Goal: Information Seeking & Learning: Learn about a topic

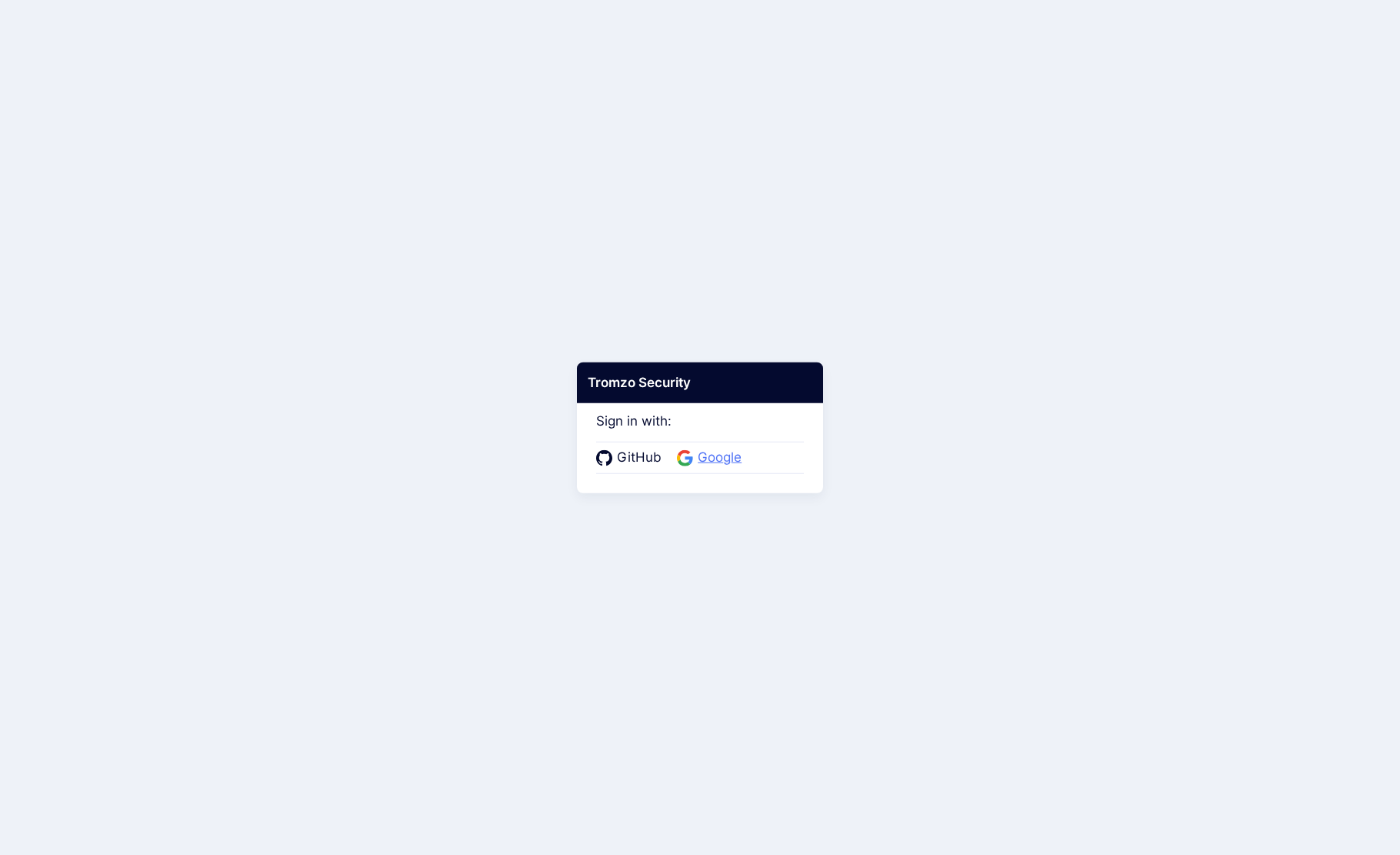
click at [726, 460] on span "Google" at bounding box center [720, 458] width 53 height 20
click at [712, 458] on span "Google" at bounding box center [720, 458] width 53 height 20
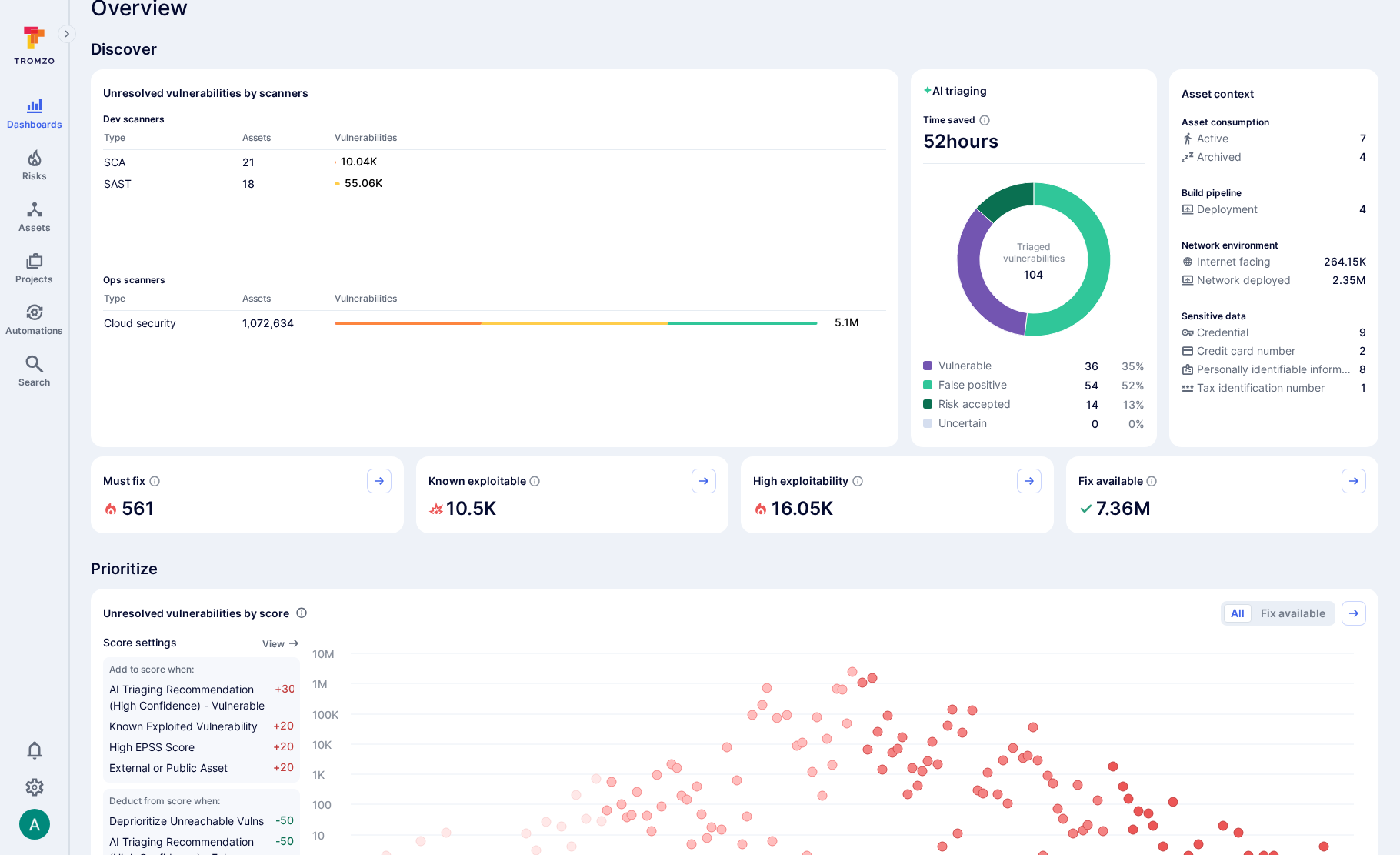
scroll to position [27, 0]
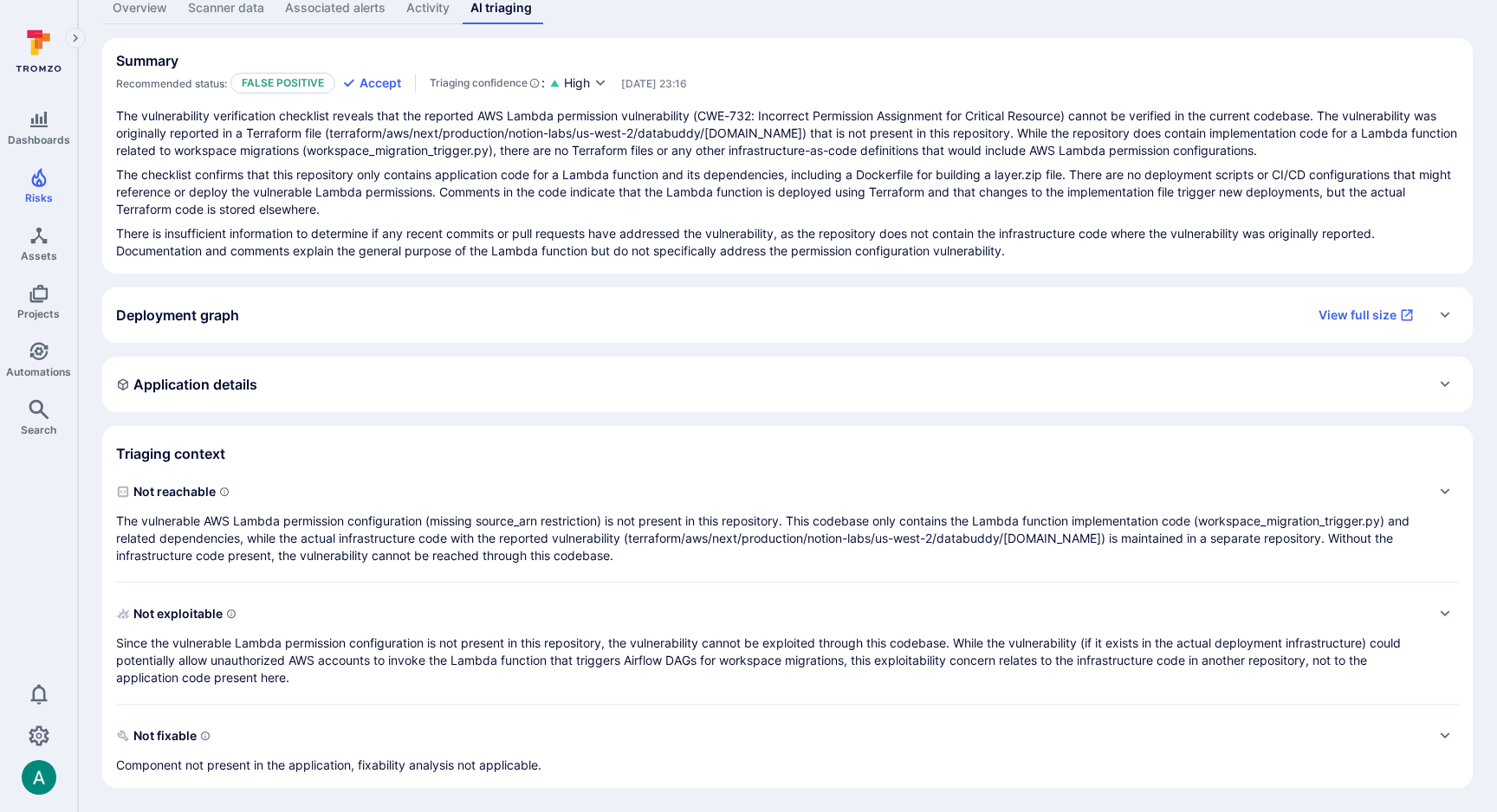
scroll to position [122, 0]
click at [701, 519] on p "The vulnerable AWS Lambda permission configuration (missing source_arn restrict…" at bounding box center [770, 539] width 1308 height 52
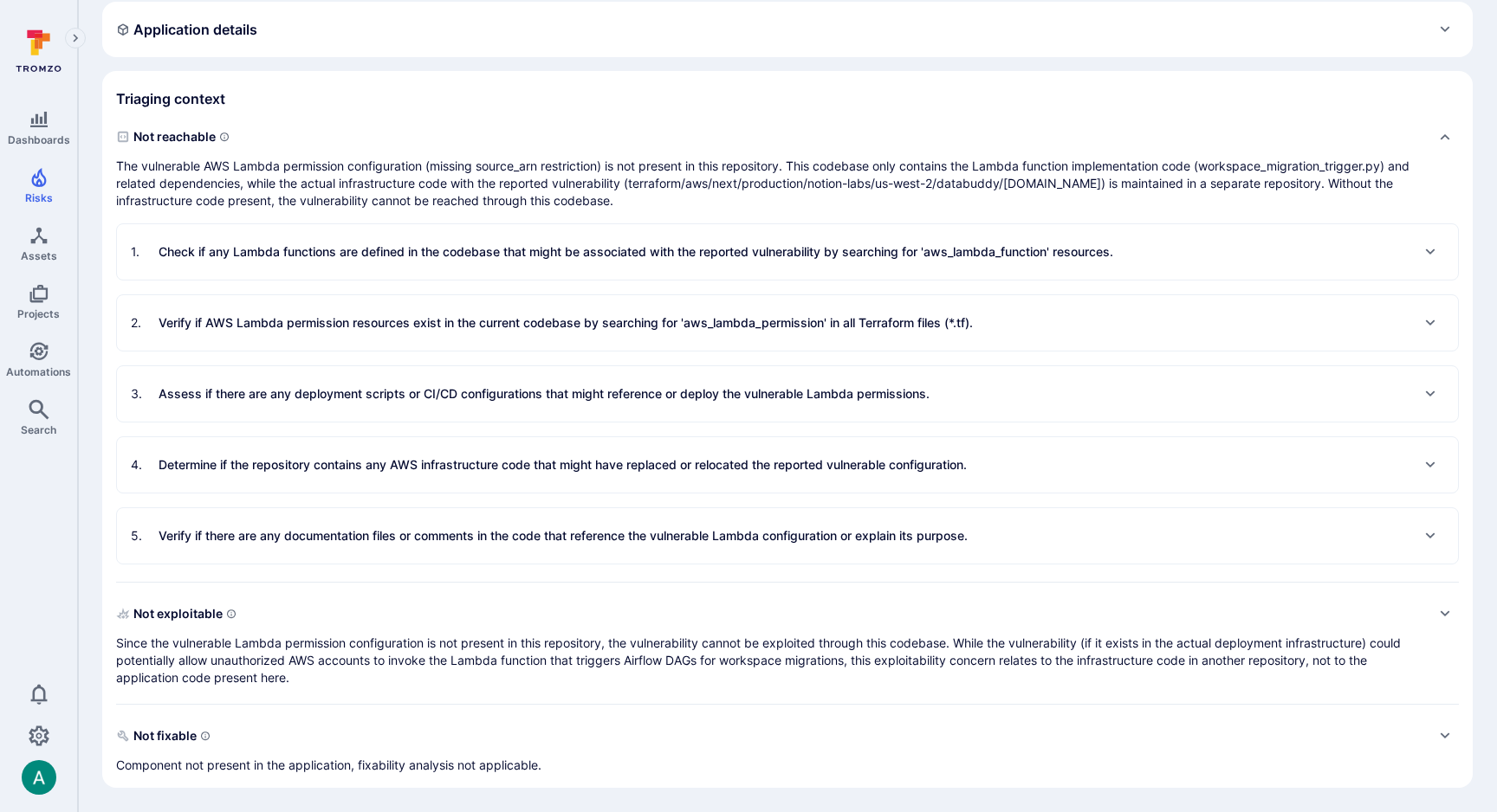
scroll to position [477, 0]
click at [460, 268] on div "1 . Check if any Lambda functions are defined in the codebase that might be ass…" at bounding box center [787, 252] width 1341 height 56
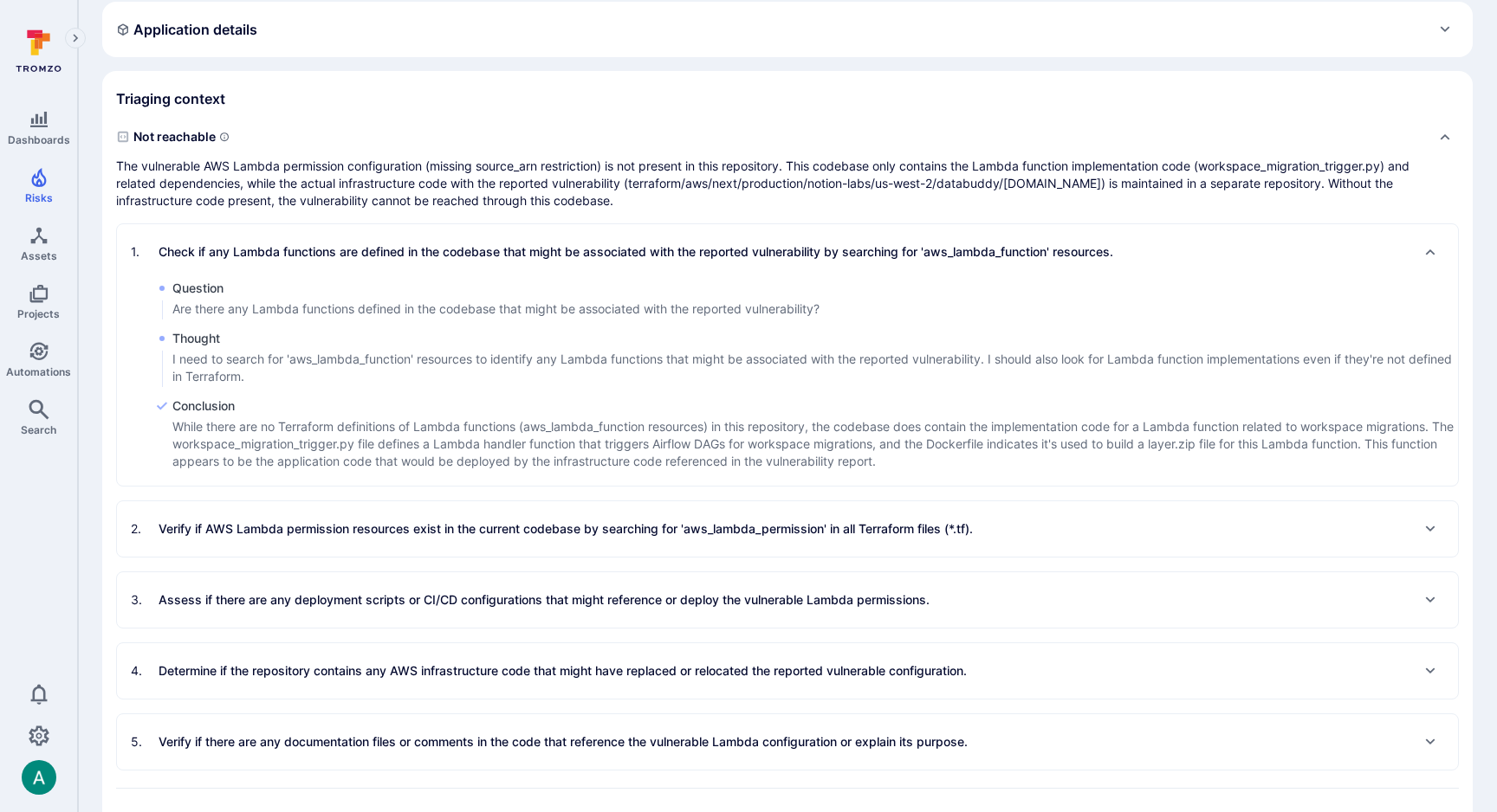
click at [528, 528] on p "Verify if AWS Lambda permission resources exist in the current codebase by sear…" at bounding box center [565, 529] width 814 height 18
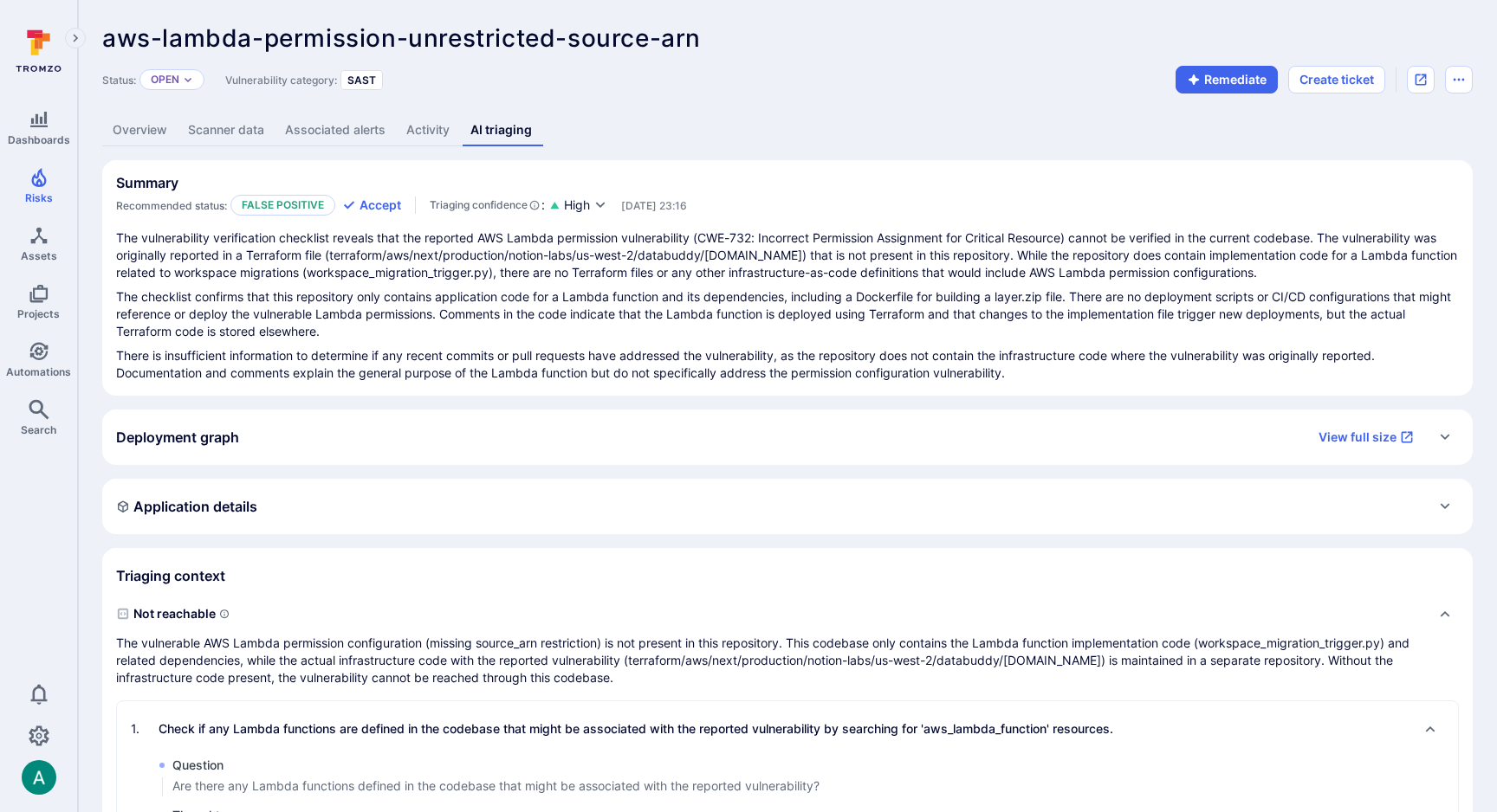
scroll to position [0, 0]
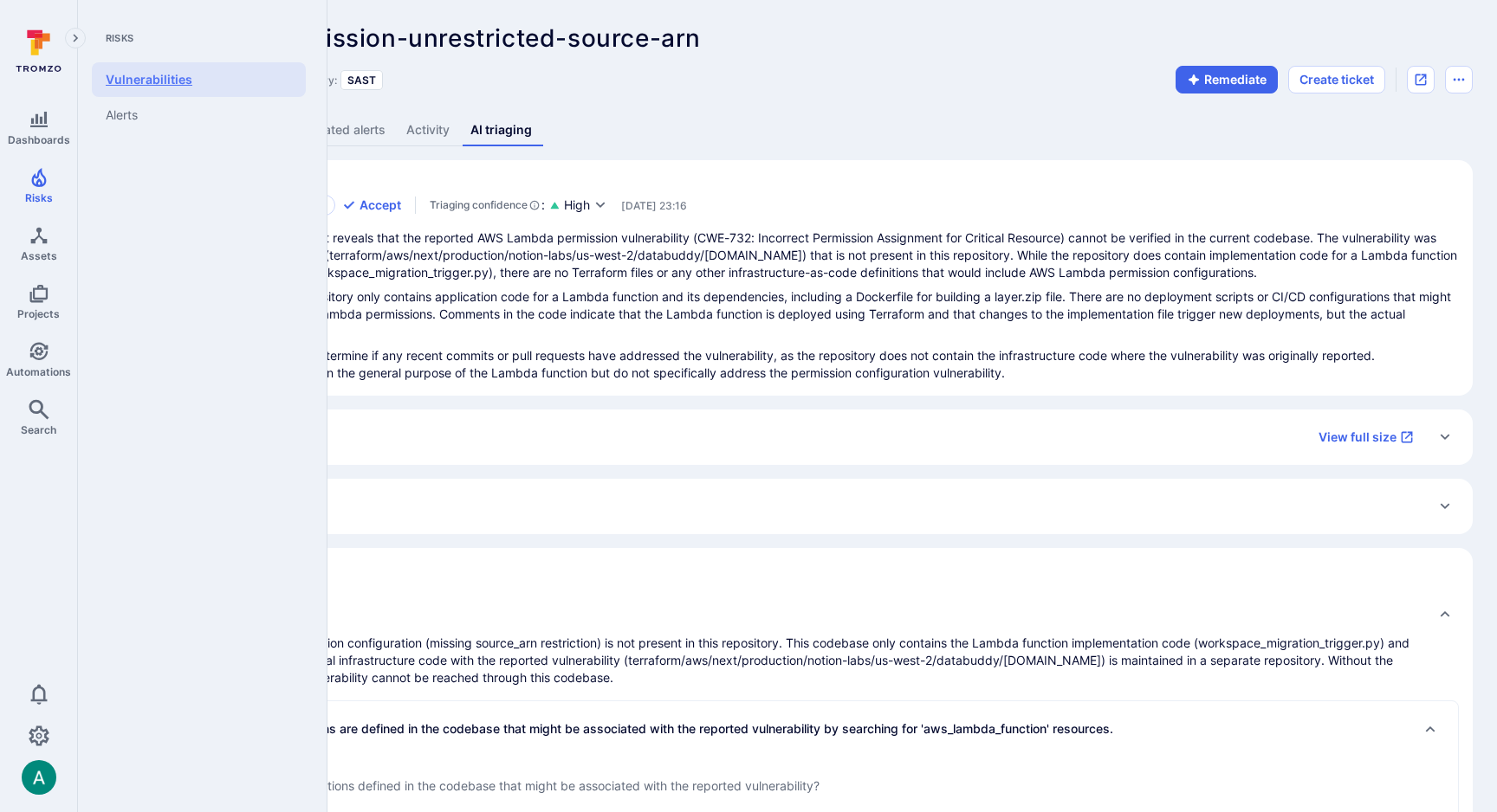
click at [175, 82] on link "Vulnerabilities" at bounding box center [198, 79] width 214 height 34
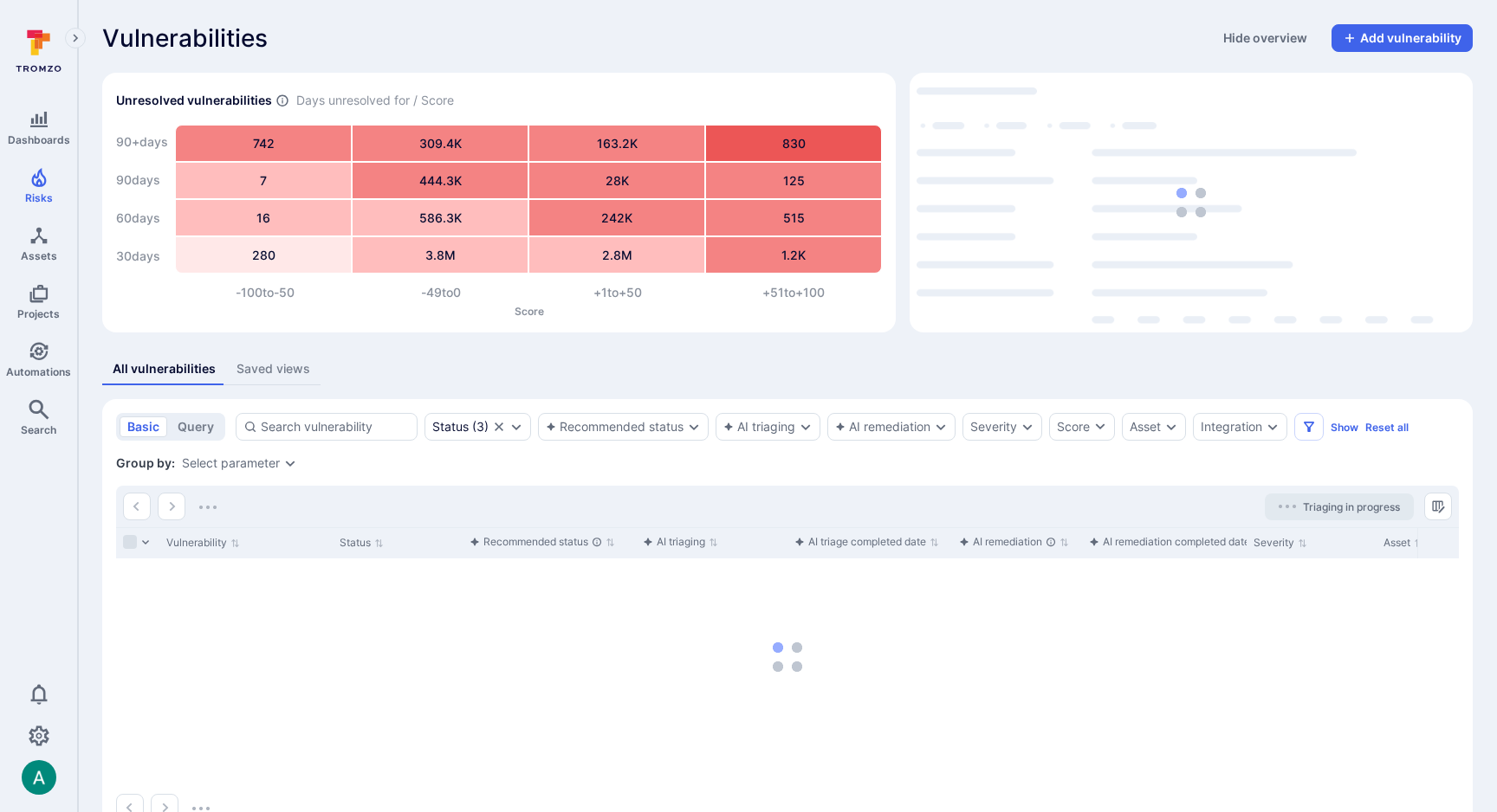
click at [1353, 485] on section "basic query Status ( 3 ) Recommended status AI triaging AI remediation Severity…" at bounding box center [786, 617] width 1370 height 436
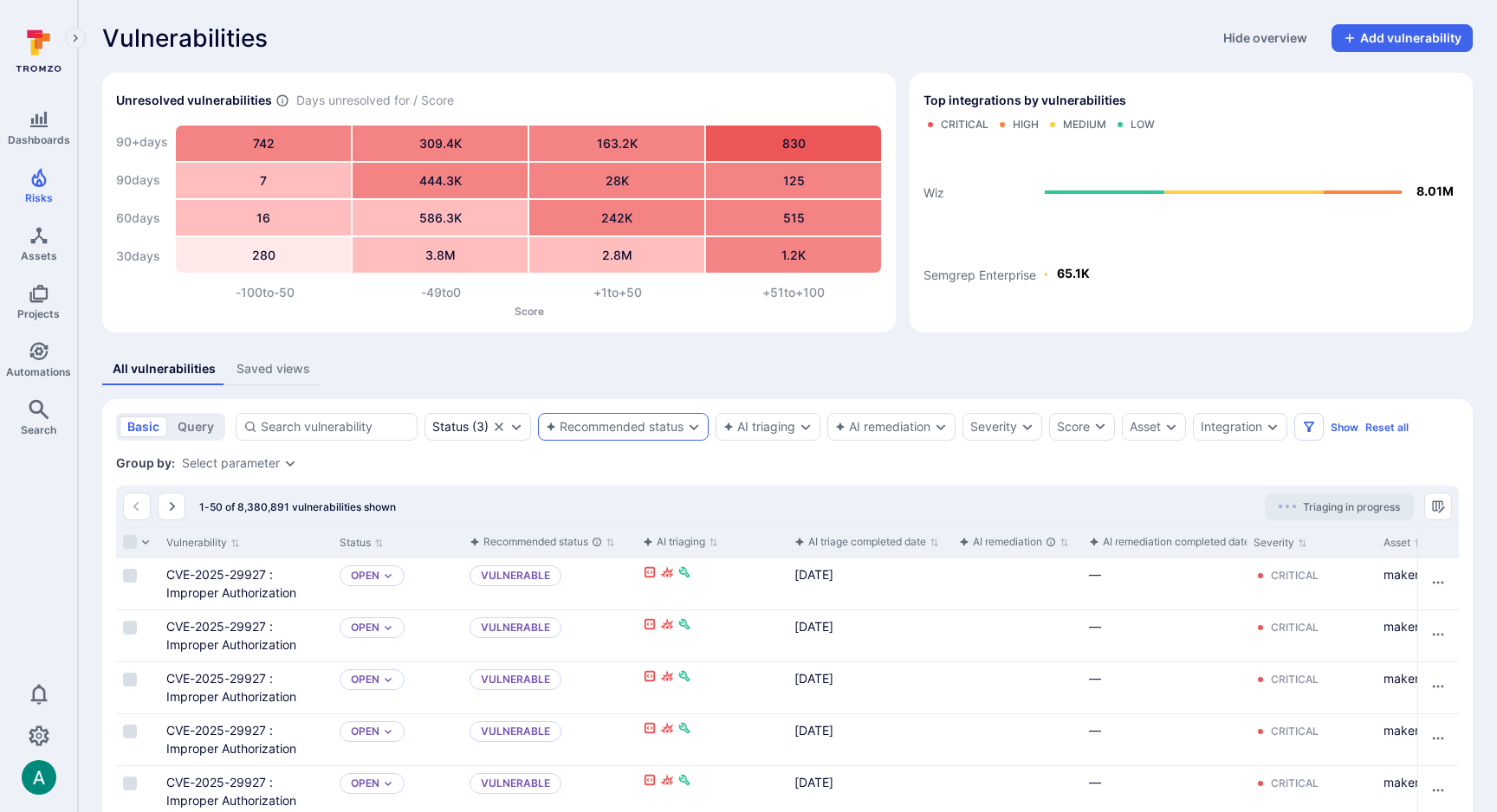
click at [637, 425] on div "Recommended status" at bounding box center [614, 427] width 138 height 14
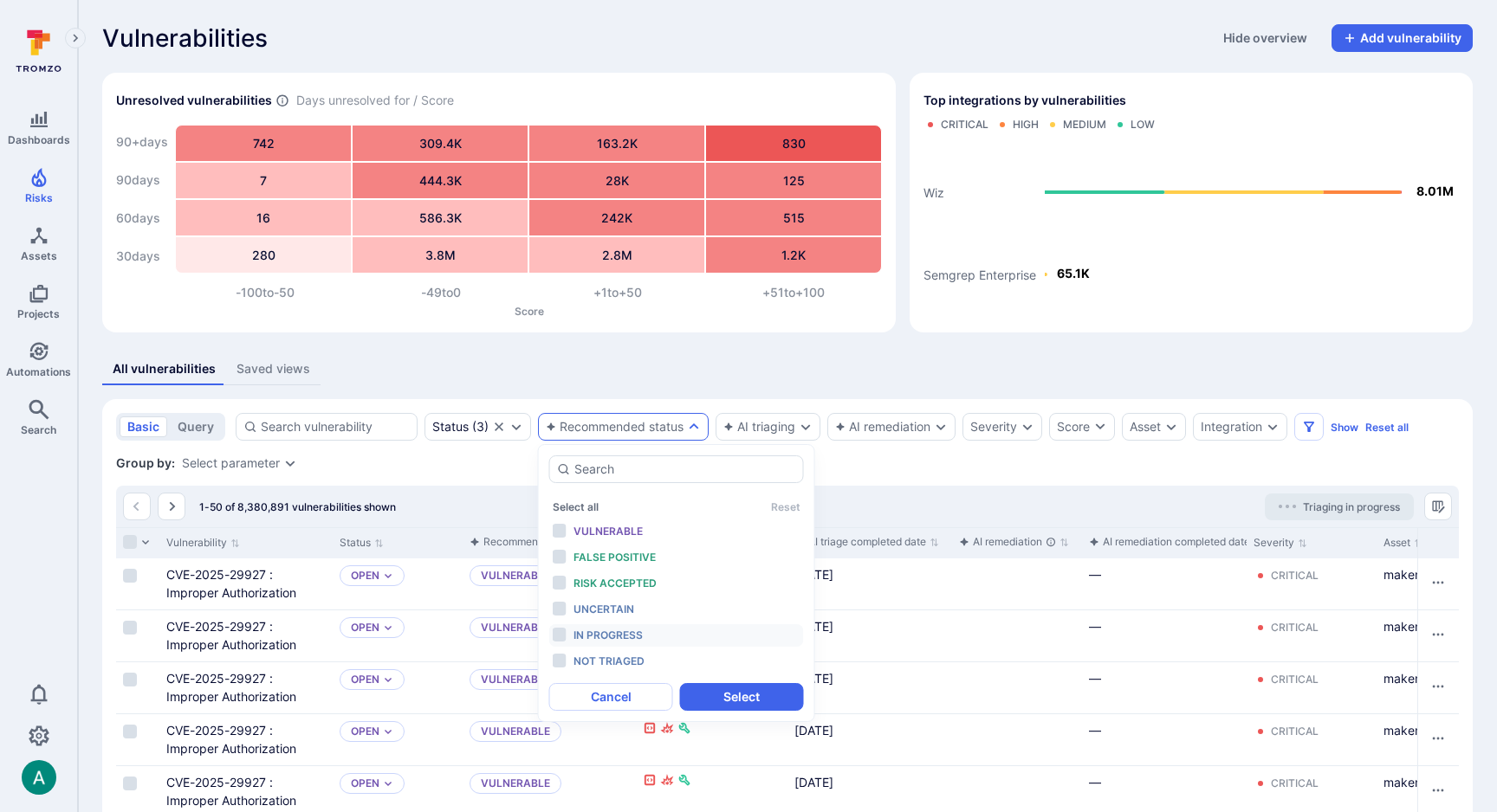
click at [696, 636] on div "In progress" at bounding box center [645, 635] width 143 height 19
click at [753, 700] on button "Select" at bounding box center [742, 697] width 124 height 28
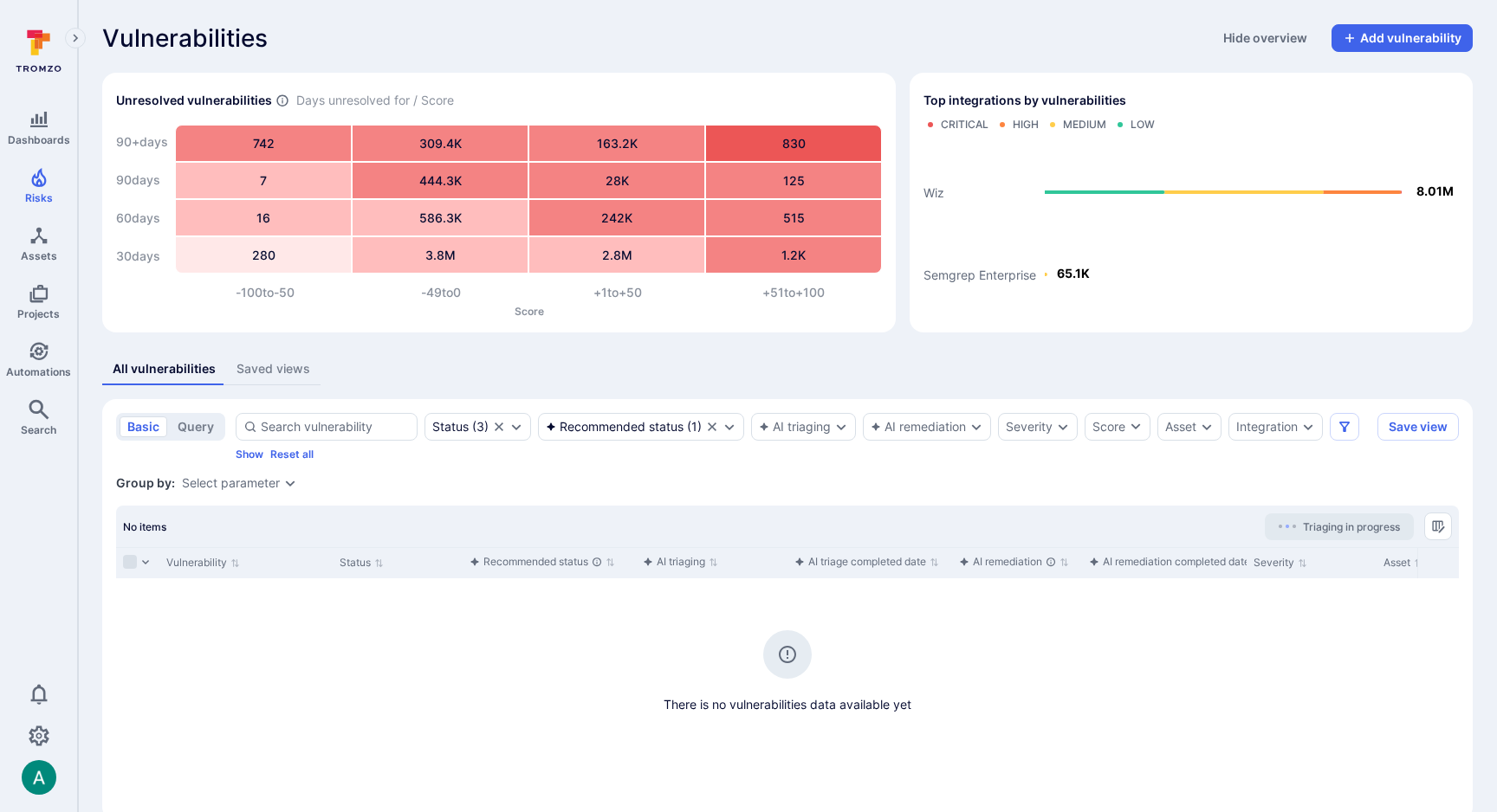
drag, startPoint x: 664, startPoint y: 495, endPoint x: 686, endPoint y: 462, distance: 39.7
click at [664, 495] on section "basic query Status ( 3 ) Recommended status ( 1 ) AI triaging AI remediation Se…" at bounding box center [786, 609] width 1370 height 421
drag, startPoint x: 469, startPoint y: 470, endPoint x: 476, endPoint y: 443, distance: 27.9
click at [469, 468] on section "basic query Status ( 3 ) Recommended status ( 1 ) AI triaging AI remediation Se…" at bounding box center [786, 609] width 1370 height 421
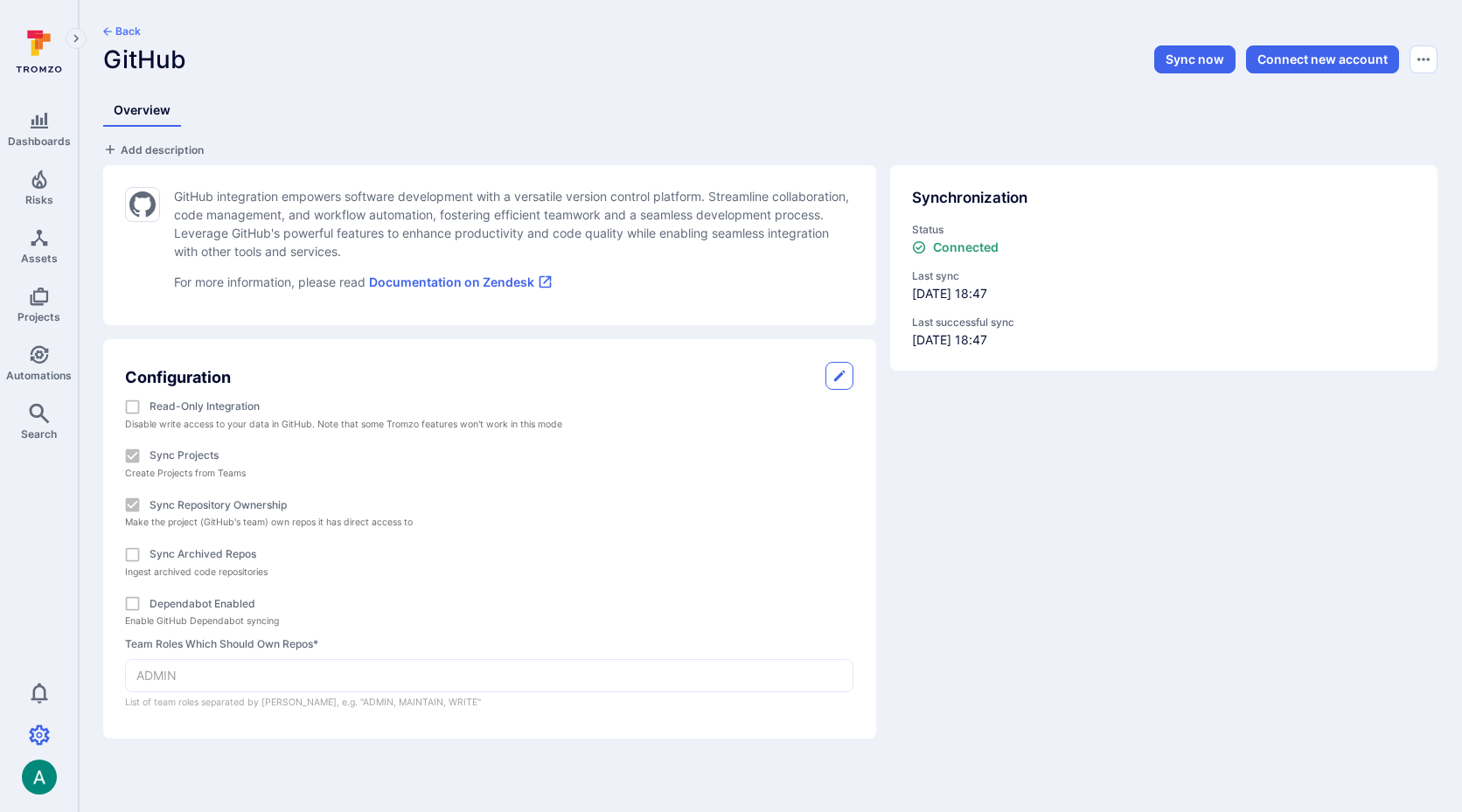
click at [480, 282] on link "Documentation on Zendesk" at bounding box center [461, 282] width 183 height 15
click at [1105, 4] on div "Back GitHub Sync now Connect new account Overview Add description GitHub integr…" at bounding box center [769, 381] width 1383 height 762
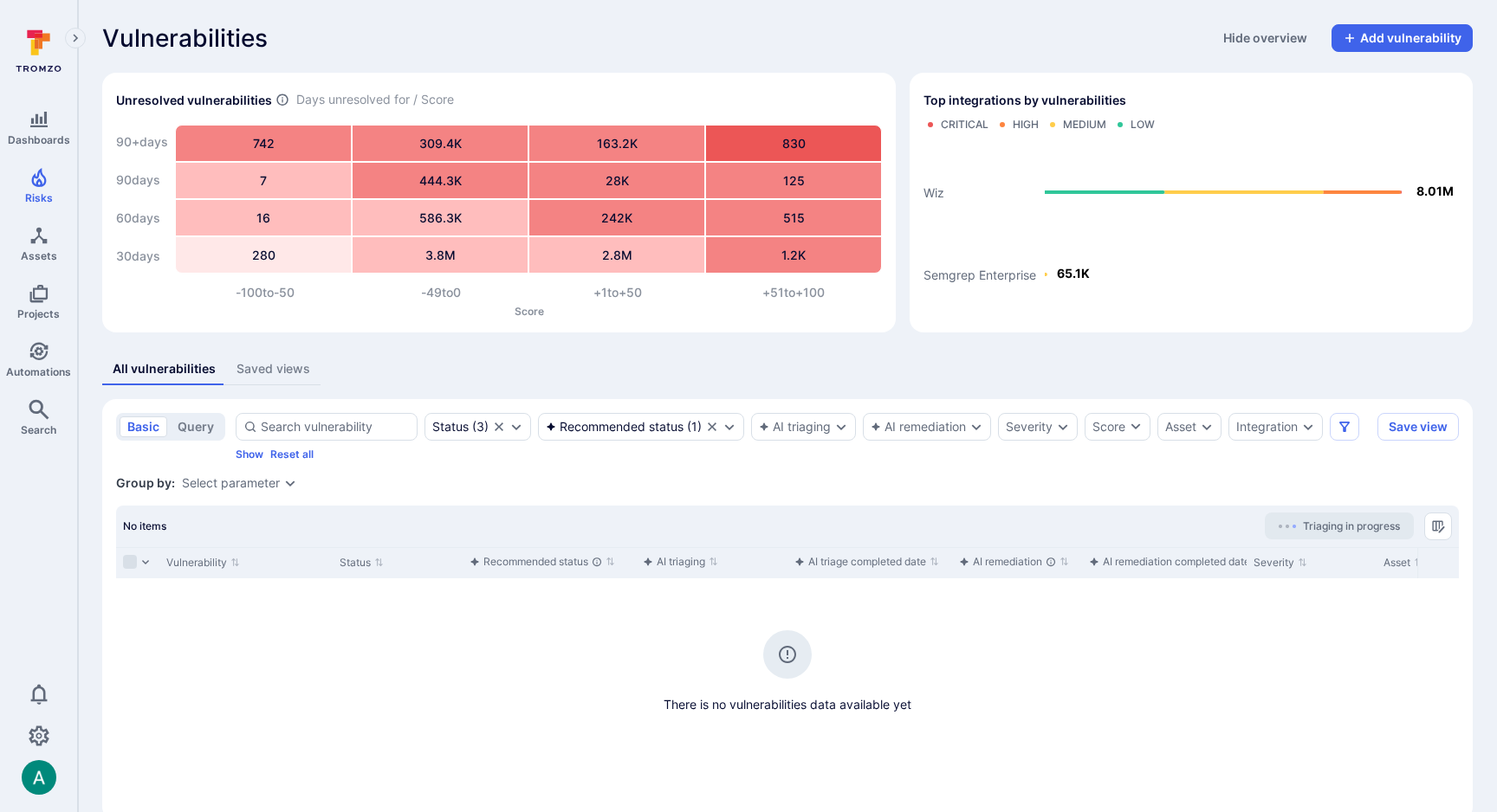
drag, startPoint x: 598, startPoint y: 478, endPoint x: 617, endPoint y: 452, distance: 32.2
click at [600, 476] on div "Group by: Select parameter" at bounding box center [787, 482] width 1343 height 18
click at [622, 413] on div "Recommended status ( 1 )" at bounding box center [641, 427] width 207 height 28
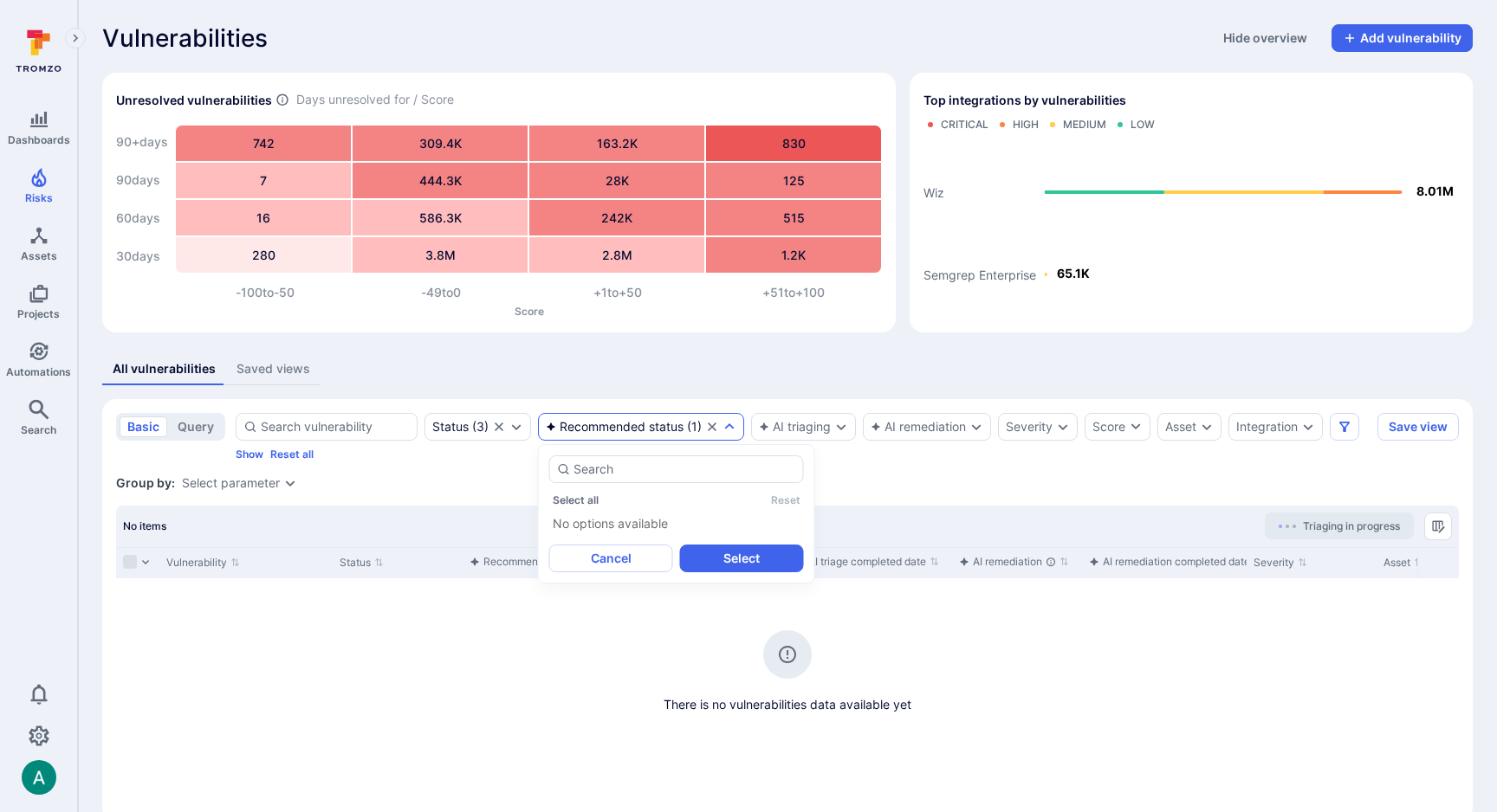
click at [619, 421] on div "Recommended status" at bounding box center [614, 427] width 138 height 14
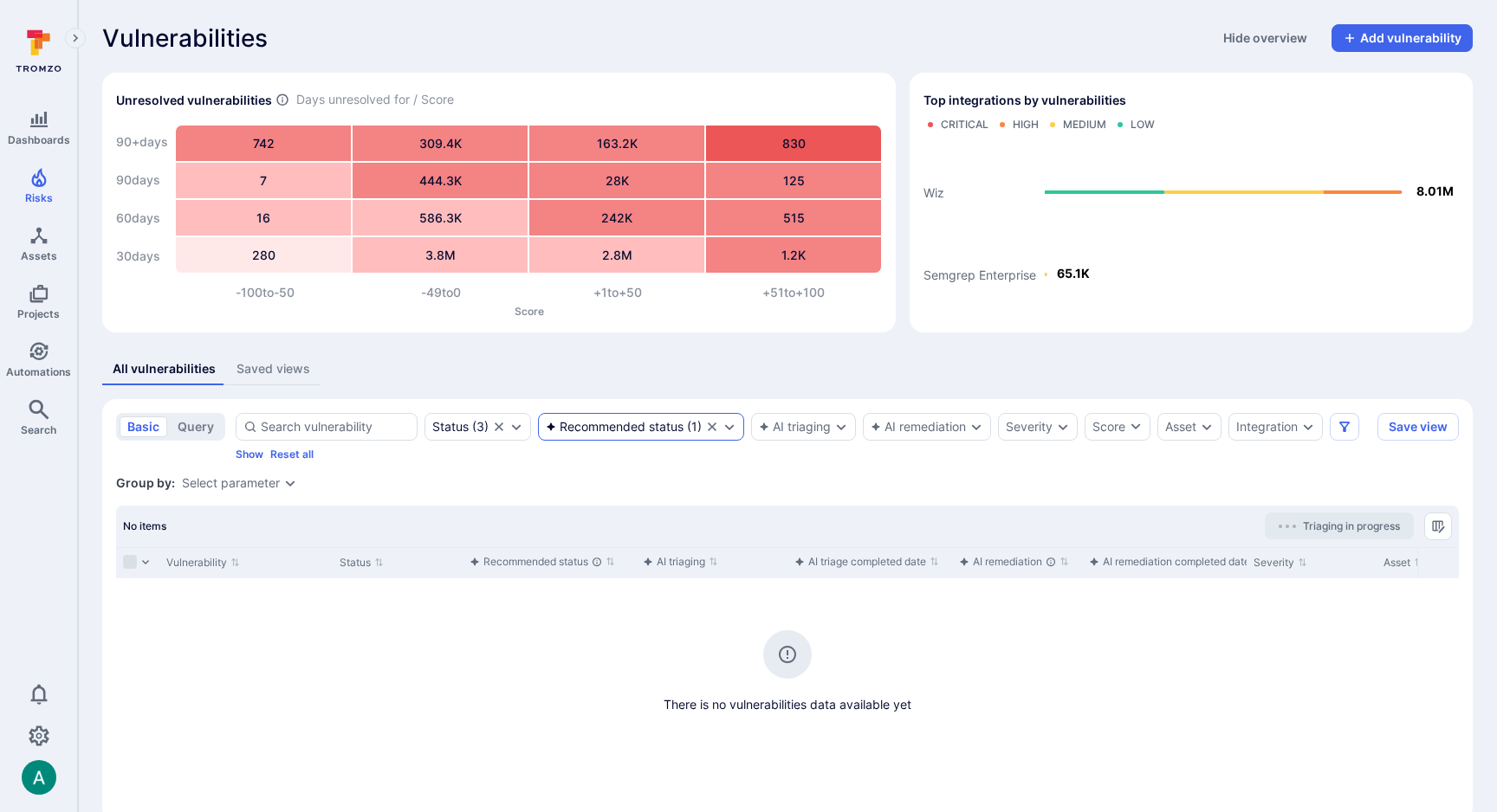
click at [709, 425] on icon "Clear selection" at bounding box center [711, 427] width 14 height 14
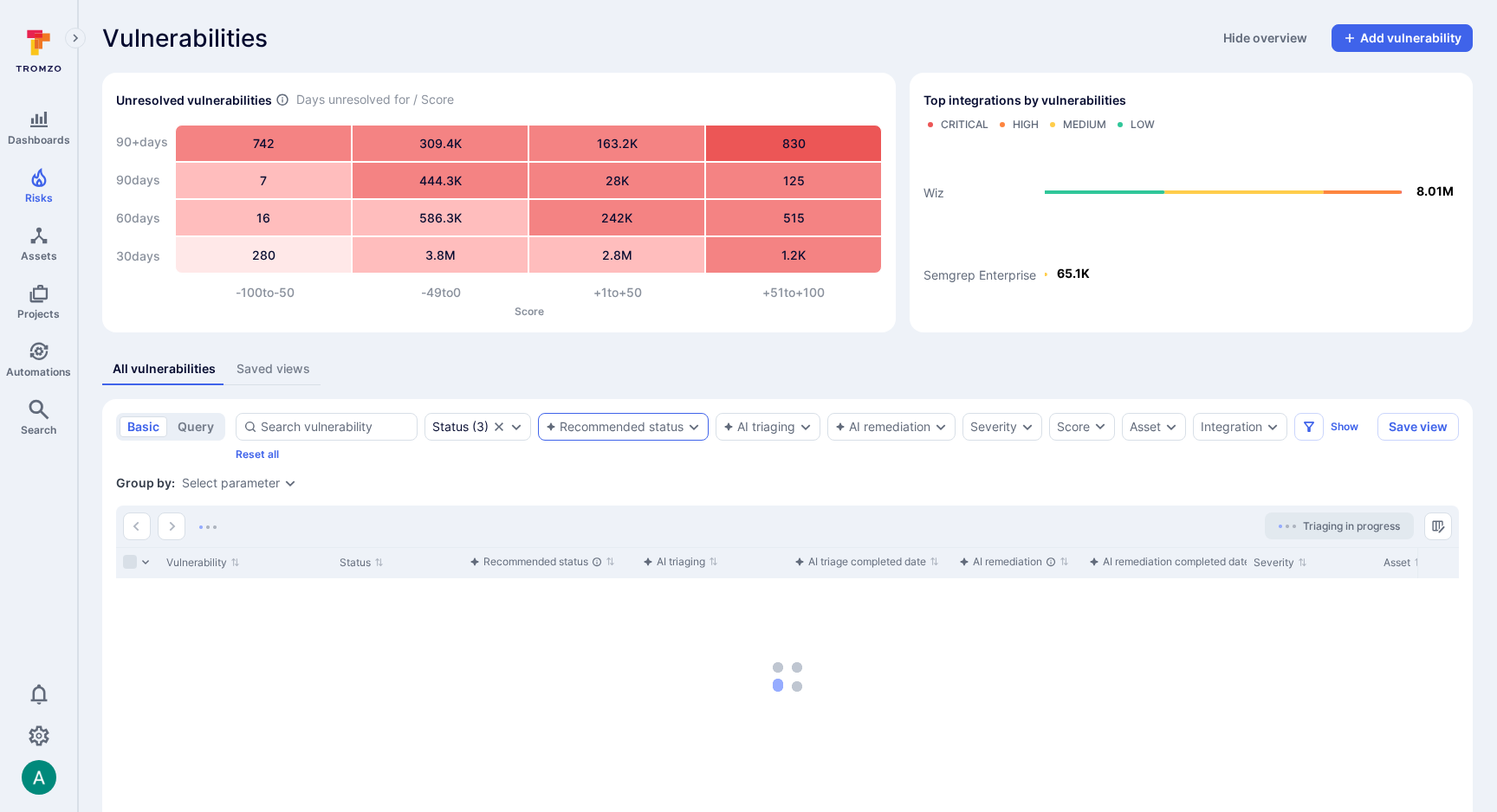
click at [700, 427] on icon "Expand dropdown" at bounding box center [694, 427] width 14 height 14
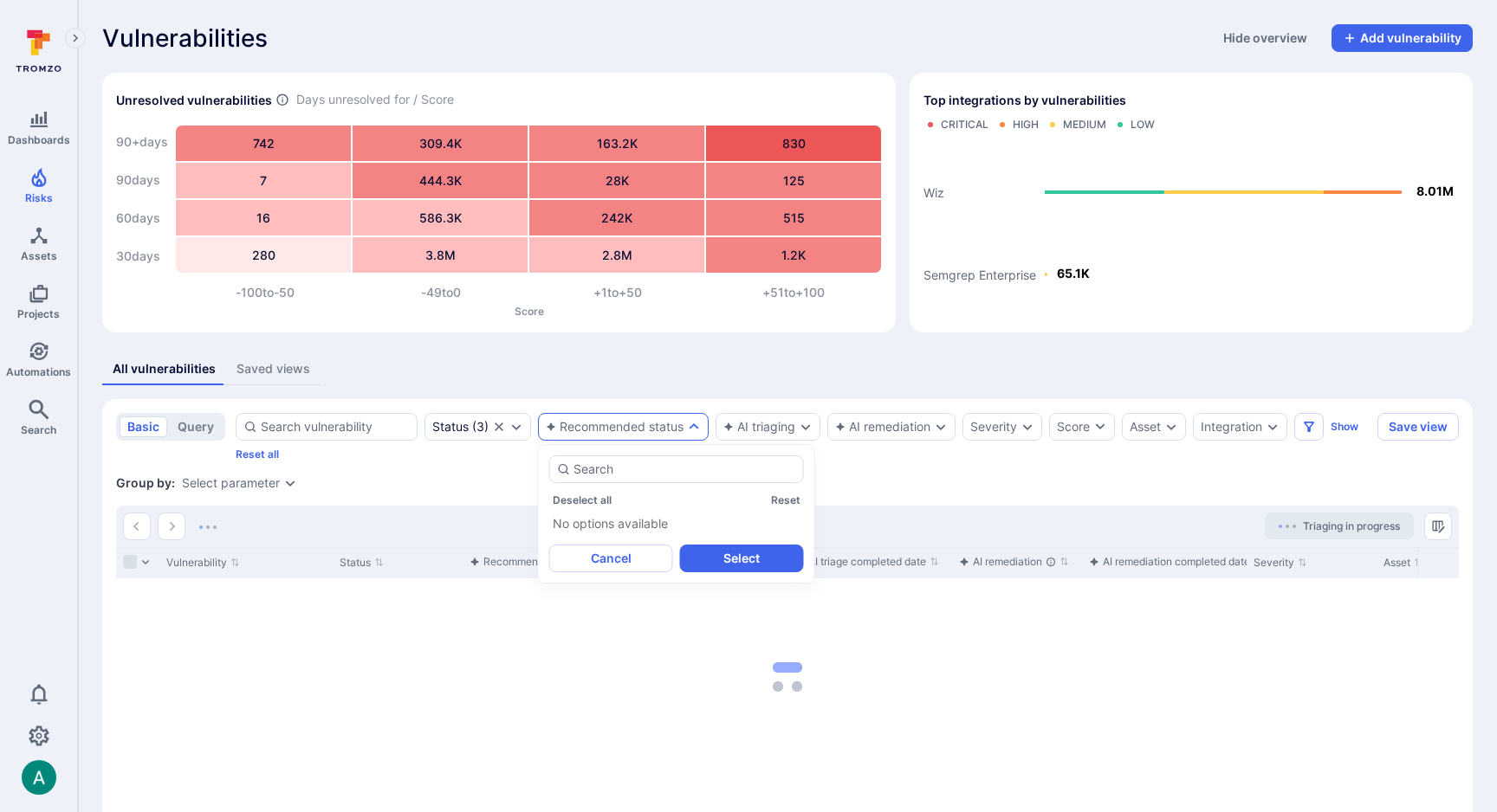
click at [902, 478] on div "Group by: Select parameter" at bounding box center [787, 482] width 1343 height 18
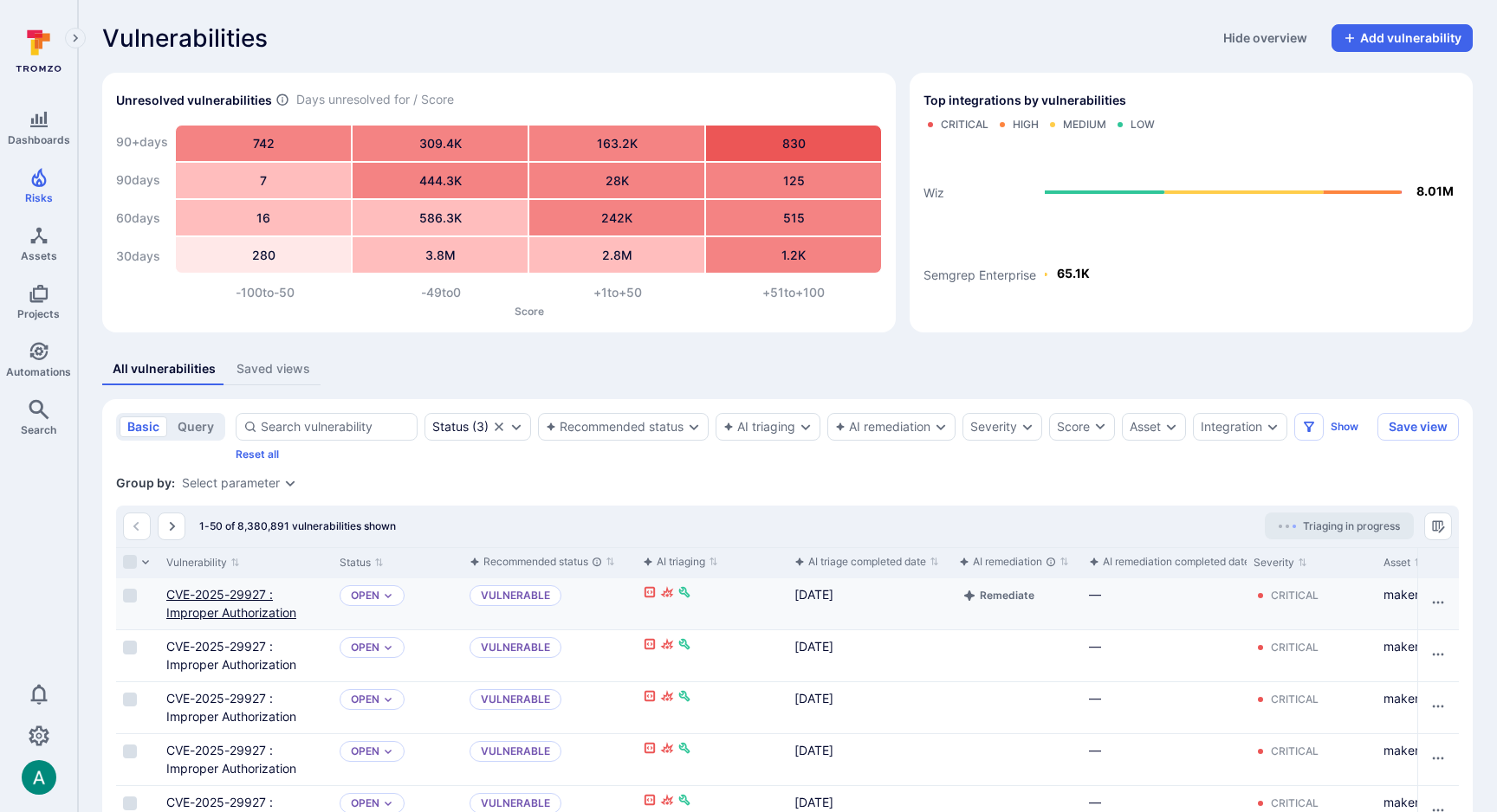
click at [208, 596] on link "CVE-2025-29927 : Improper Authorization" at bounding box center [232, 604] width 130 height 33
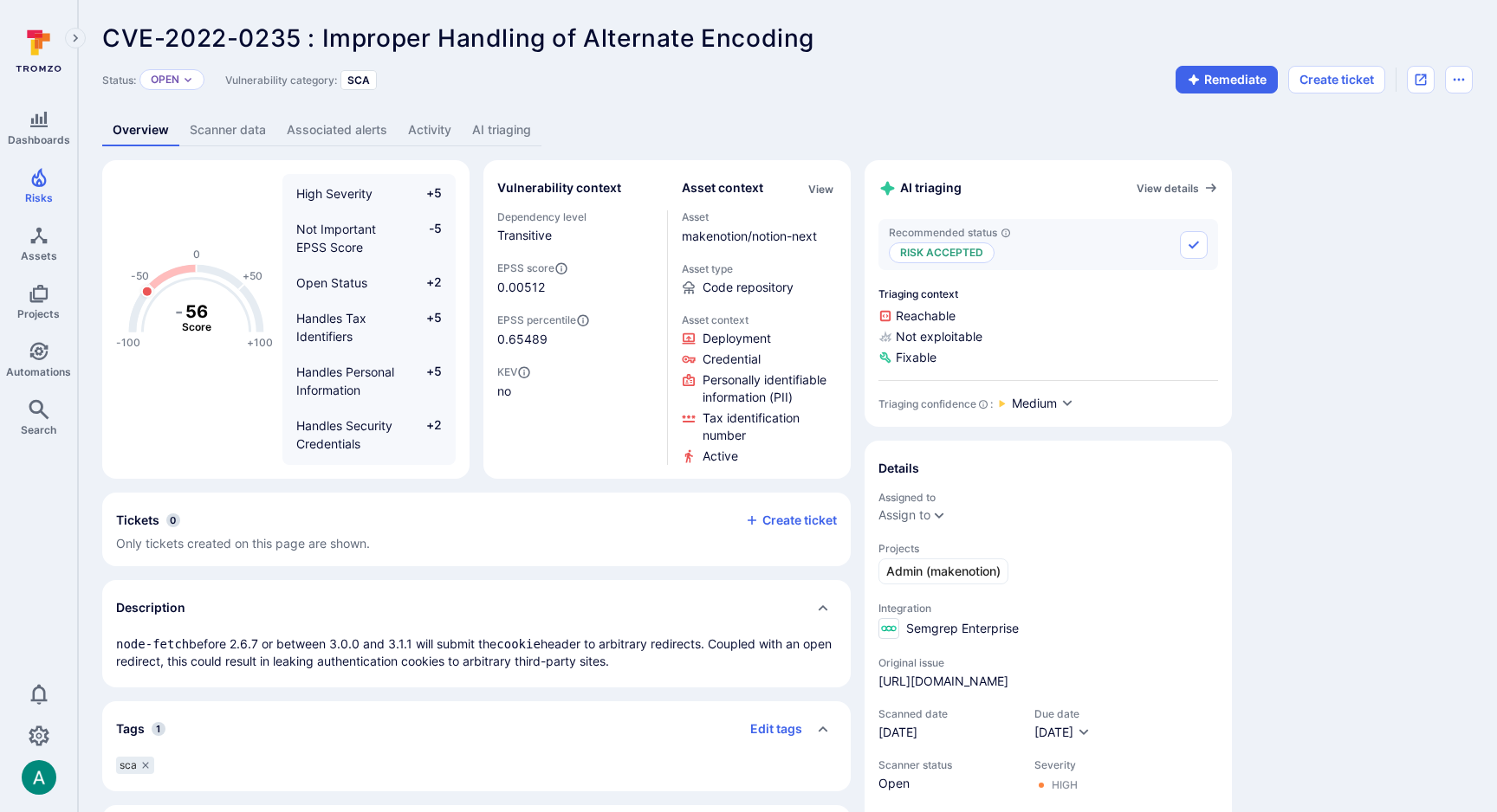
click at [499, 136] on link "AI triaging" at bounding box center [501, 130] width 80 height 32
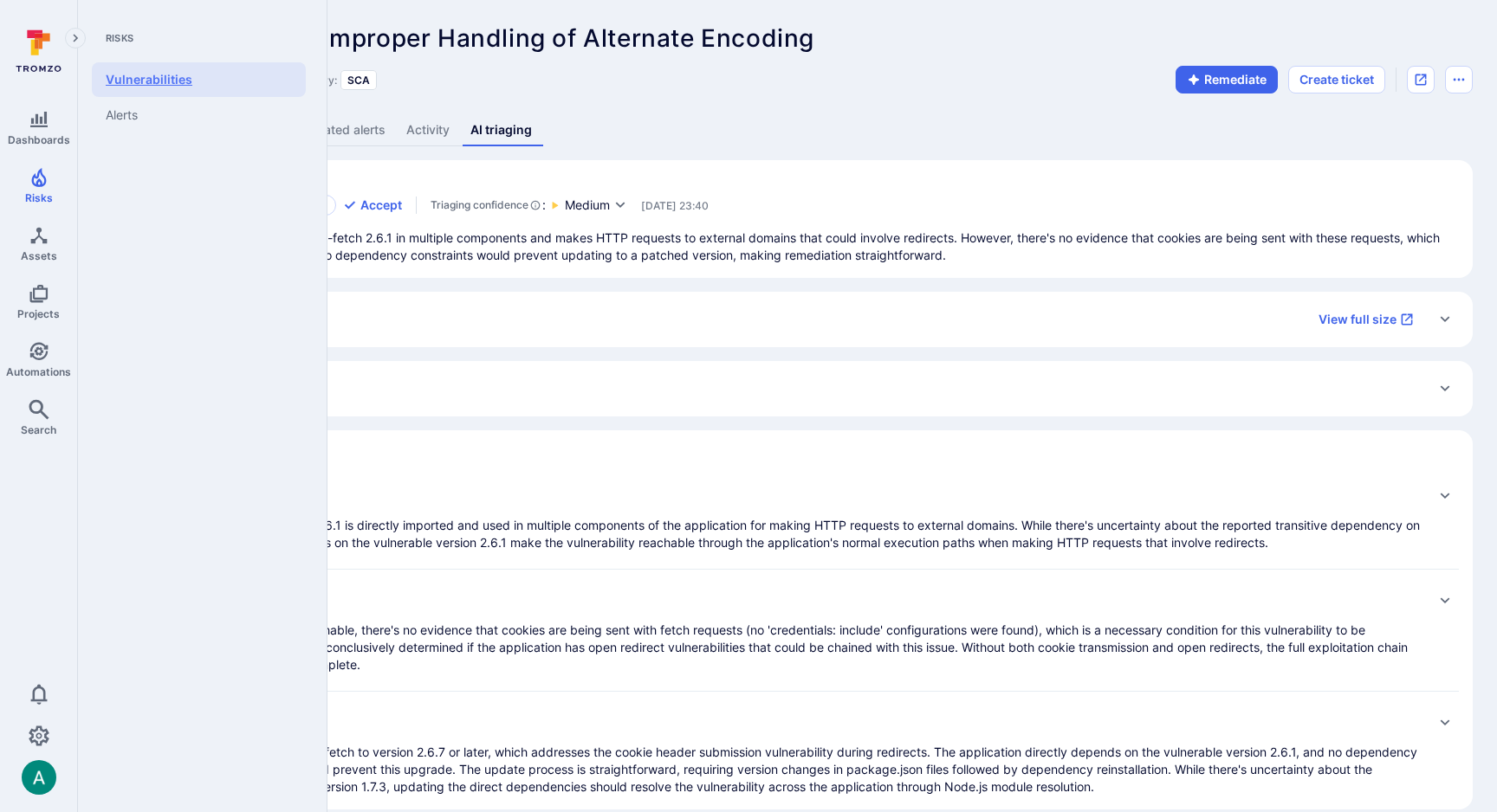
click at [155, 82] on link "Vulnerabilities" at bounding box center [198, 79] width 214 height 34
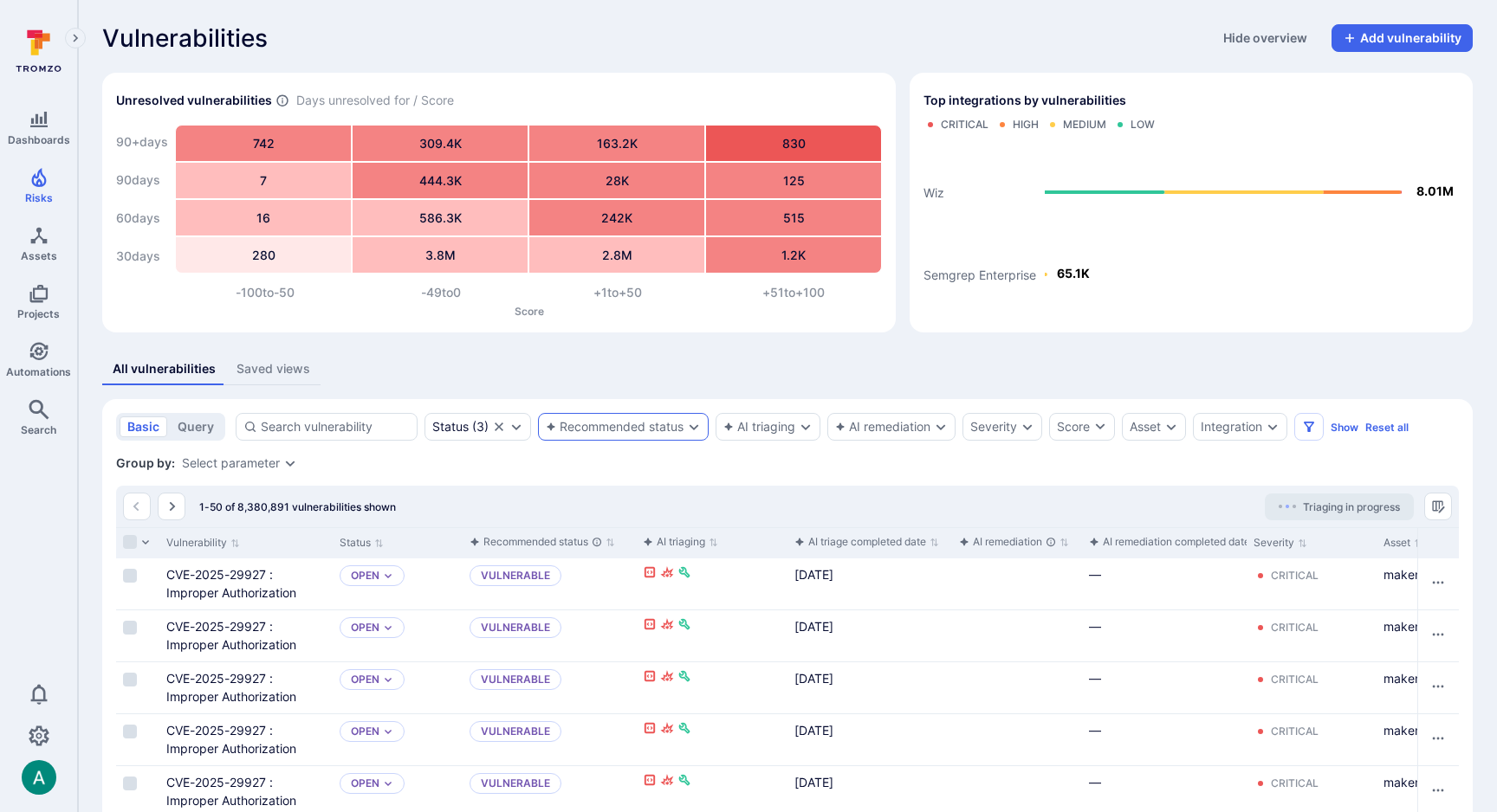
click at [612, 426] on div "Recommended status" at bounding box center [614, 427] width 138 height 14
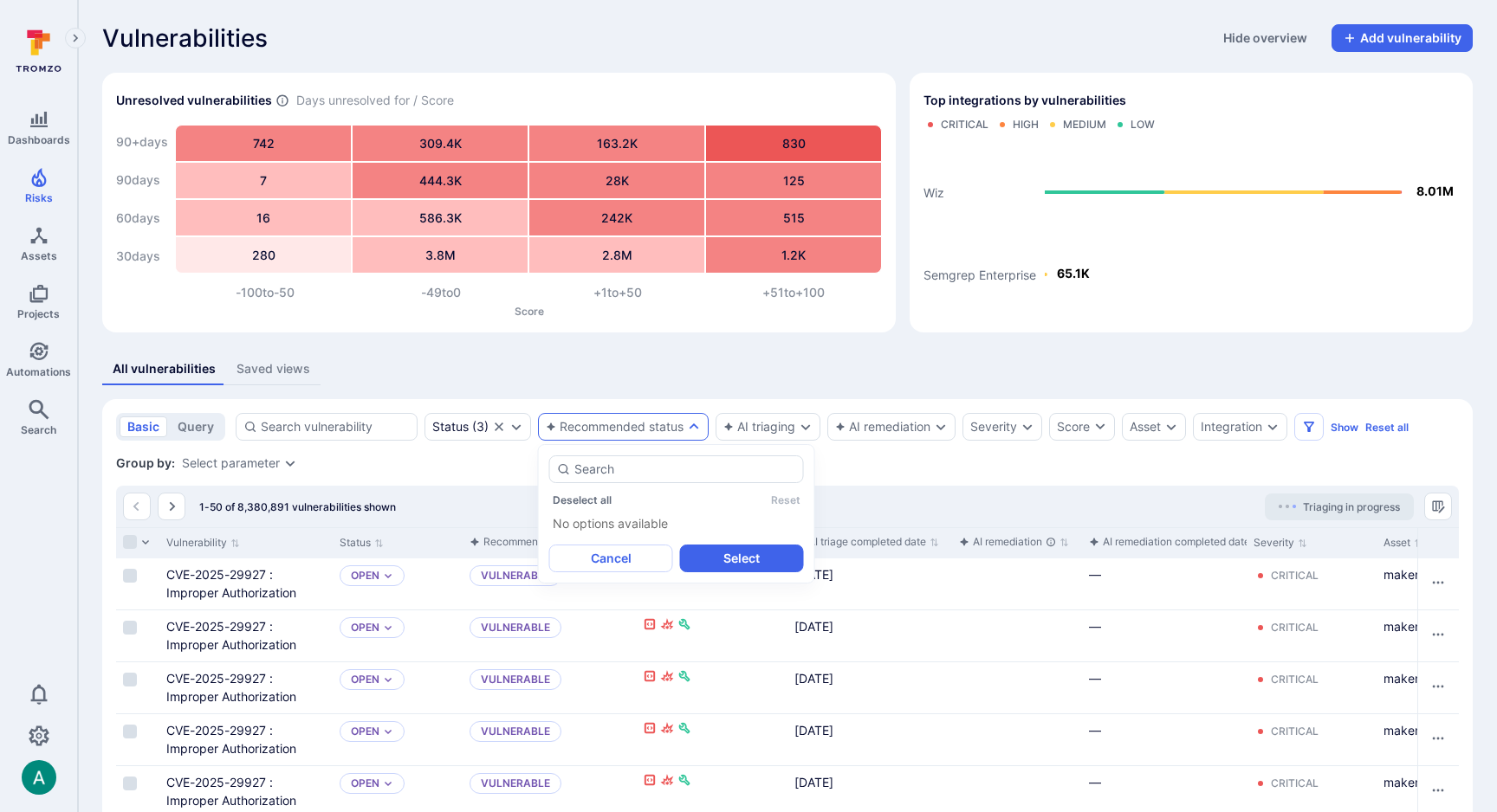
click at [615, 379] on div "All vulnerabilities Saved views" at bounding box center [786, 369] width 1370 height 32
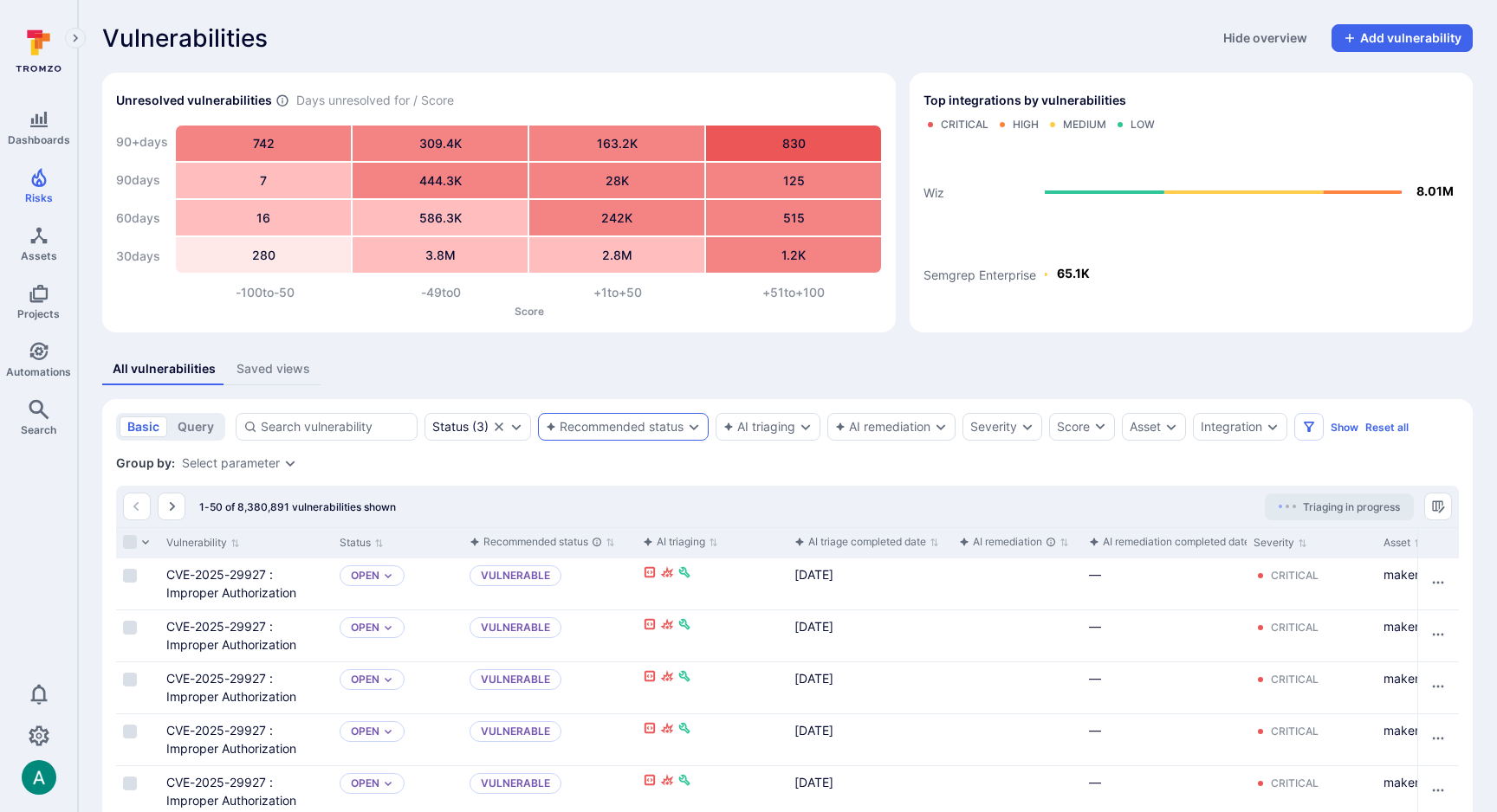
click at [691, 427] on icon "Expand dropdown" at bounding box center [694, 427] width 9 height 6
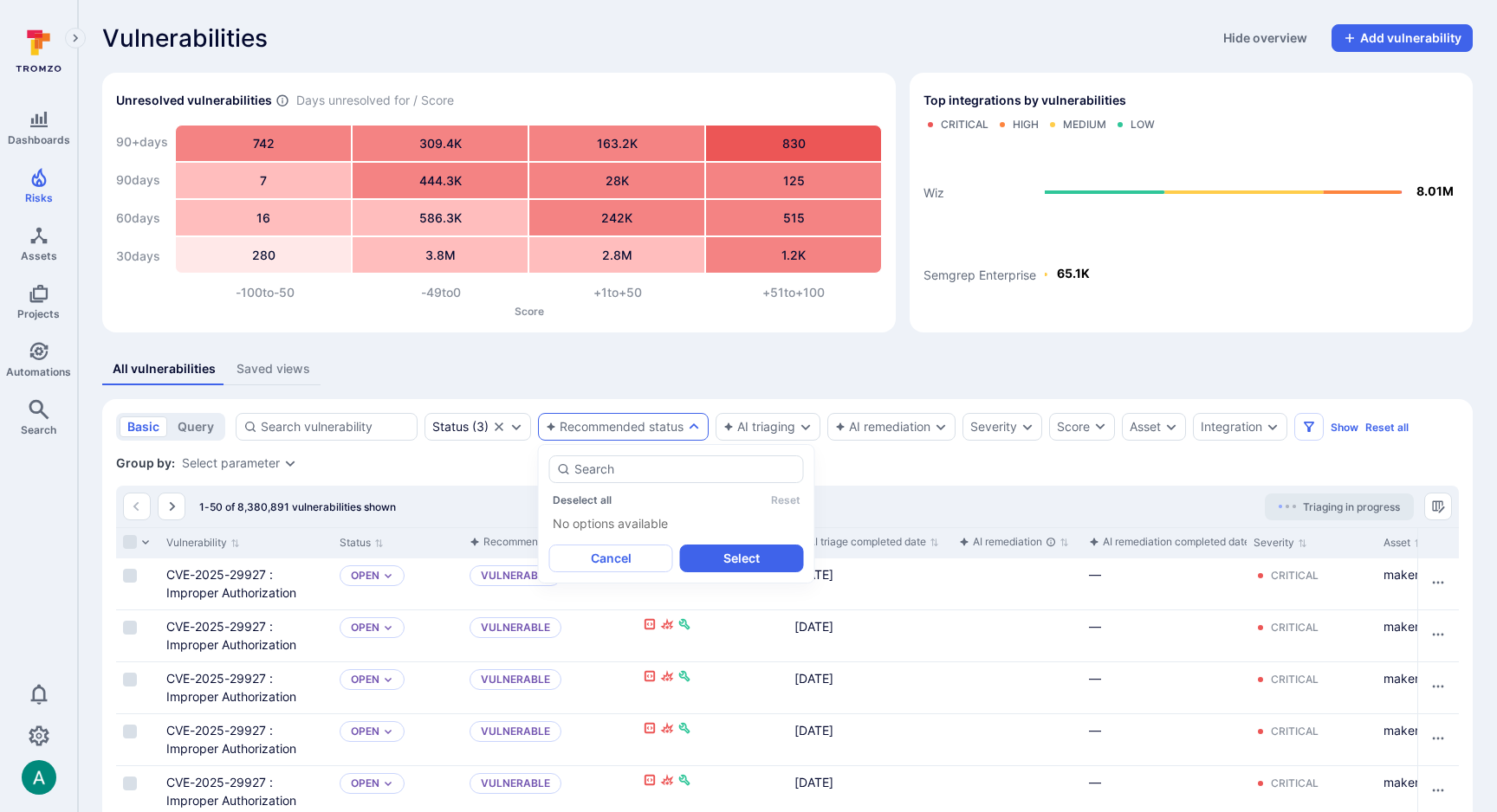
click at [691, 427] on icon "Expand dropdown" at bounding box center [694, 426] width 9 height 6
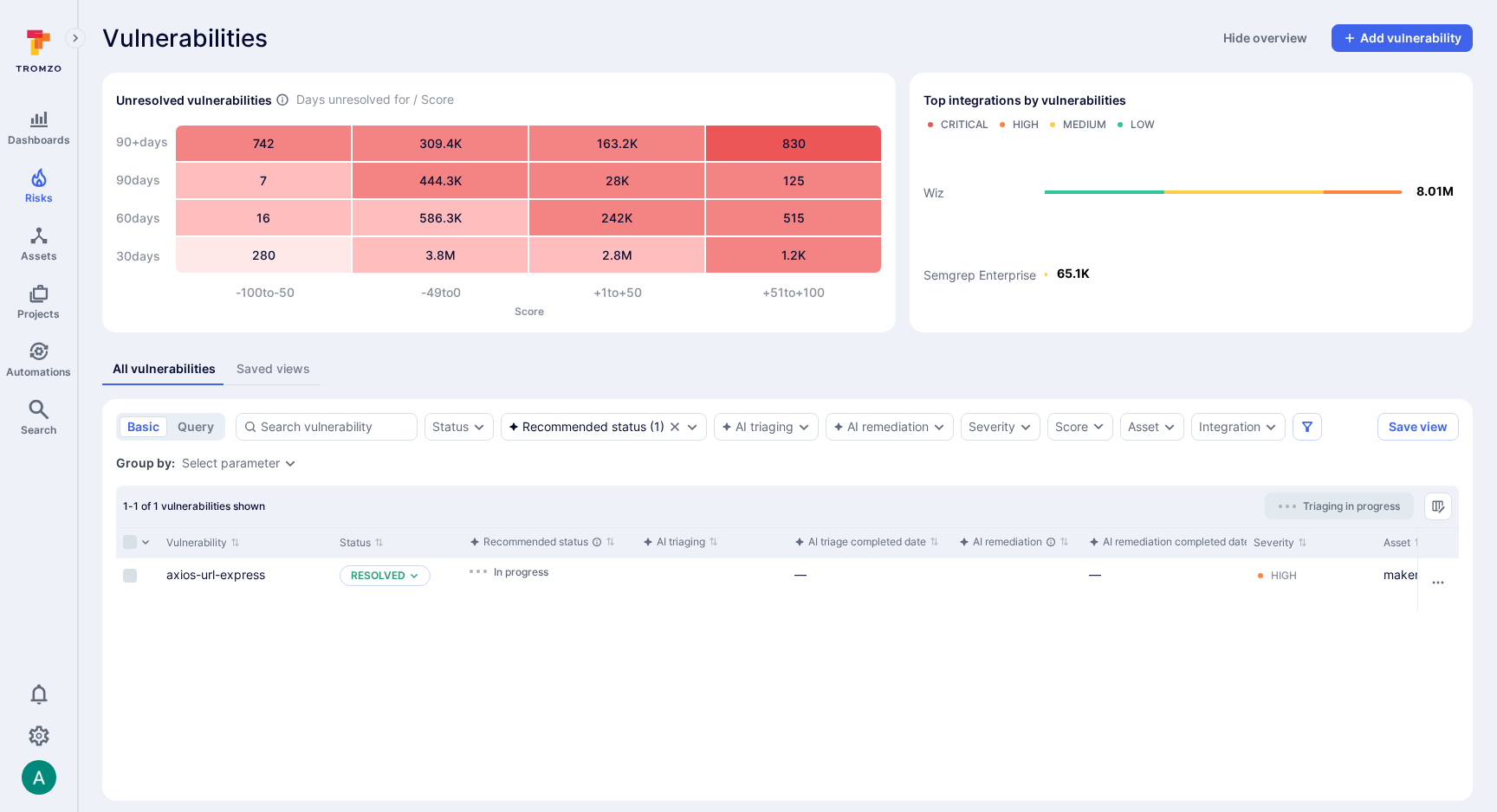
click at [709, 44] on div "Vulnerabilities Hide overview Add vulnerability" at bounding box center [786, 38] width 1370 height 28
